Goal: Navigation & Orientation: Find specific page/section

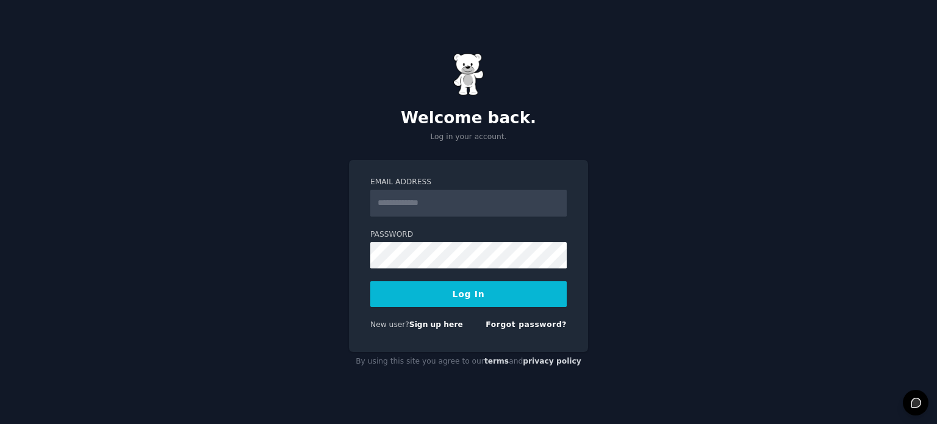
click at [433, 212] on input "Email Address" at bounding box center [468, 203] width 196 height 27
click at [334, 249] on div "Welcome back. Log in your account. Email Address Password Log In New user? Sign…" at bounding box center [468, 212] width 937 height 424
click at [429, 202] on input "Email Address" at bounding box center [468, 203] width 196 height 27
type input "**********"
click at [457, 290] on button "Log In" at bounding box center [468, 294] width 196 height 26
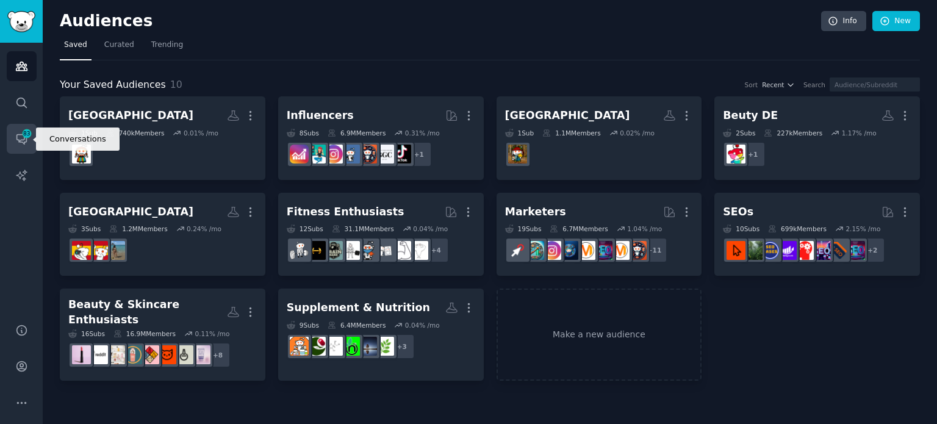
click at [18, 144] on icon "Sidebar" at bounding box center [21, 138] width 13 height 13
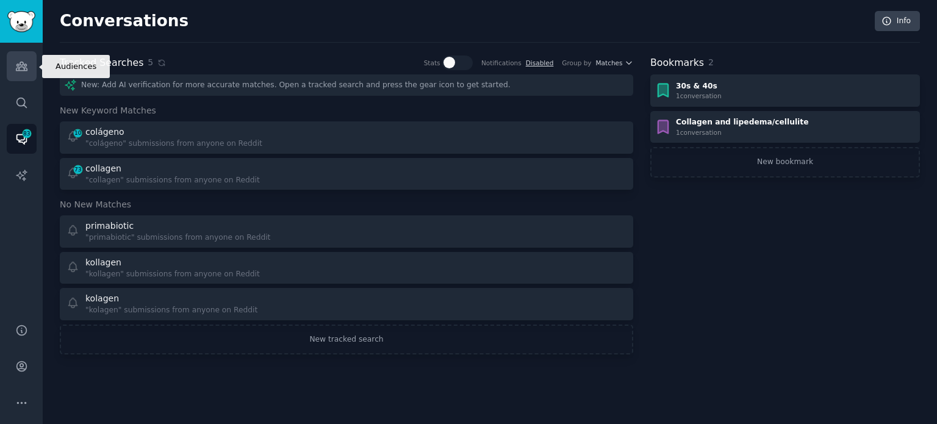
click at [26, 55] on link "Audiences" at bounding box center [22, 66] width 30 height 30
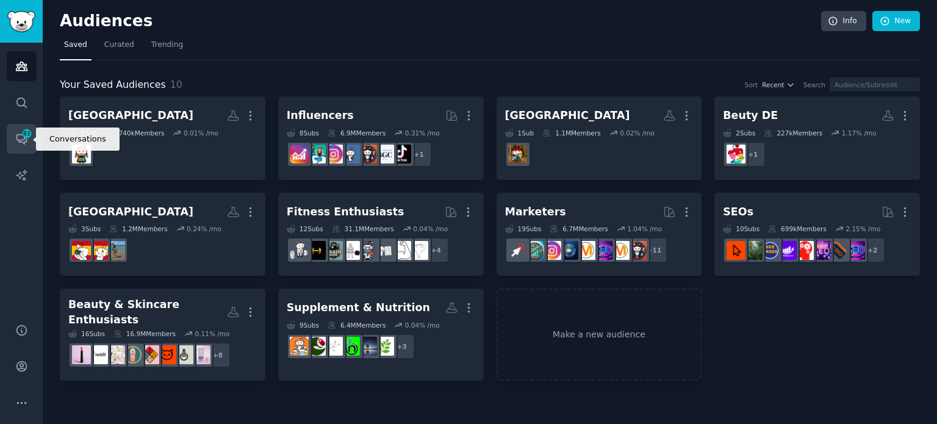
click at [29, 131] on span "83" at bounding box center [26, 133] width 11 height 9
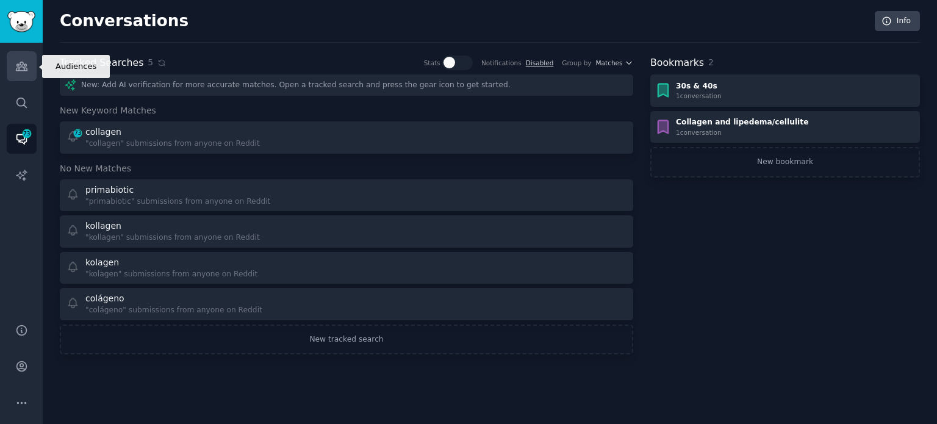
click at [20, 76] on link "Audiences" at bounding box center [22, 66] width 30 height 30
